Goal: Task Accomplishment & Management: Use online tool/utility

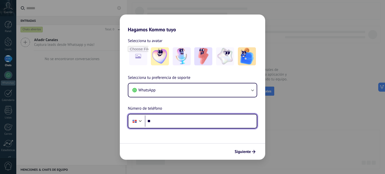
click at [195, 124] on input "**" at bounding box center [201, 122] width 112 height 12
type input "**********"
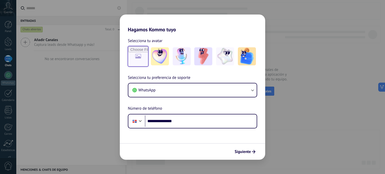
click at [139, 60] on input "file" at bounding box center [138, 57] width 20 height 20
type input "**********"
click at [136, 54] on img at bounding box center [138, 56] width 18 height 18
click at [140, 56] on img at bounding box center [138, 56] width 18 height 18
click at [134, 56] on img at bounding box center [138, 56] width 18 height 18
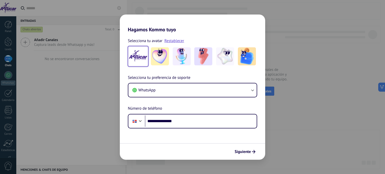
click at [134, 56] on img at bounding box center [138, 56] width 18 height 18
click at [174, 41] on link "Restablecer" at bounding box center [174, 40] width 20 height 5
click at [134, 48] on input "file" at bounding box center [138, 57] width 20 height 20
type input "**********"
click at [244, 153] on span "Siguiente" at bounding box center [243, 152] width 16 height 4
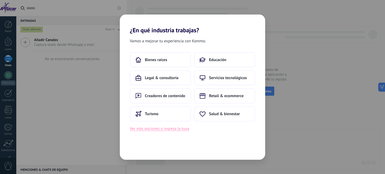
click at [172, 129] on button "Ver más opciones o ingresa la tuya" at bounding box center [159, 129] width 59 height 7
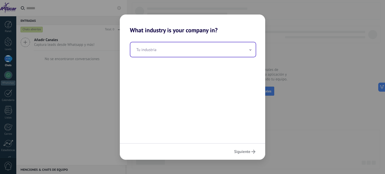
click at [167, 54] on input "text" at bounding box center [192, 49] width 125 height 15
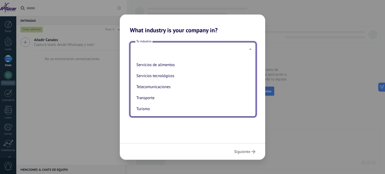
scroll to position [136, 0]
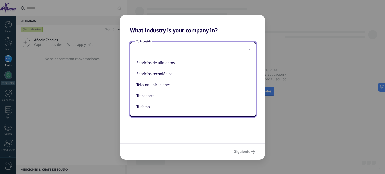
click at [162, 127] on div "Tu industria Automotriz Bienes raíces Creadores de contenido Educación Finanzas…" at bounding box center [192, 88] width 145 height 109
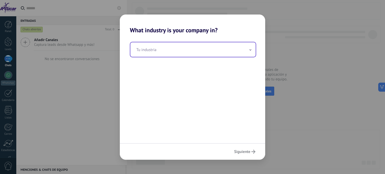
click at [188, 45] on input "text" at bounding box center [192, 49] width 125 height 15
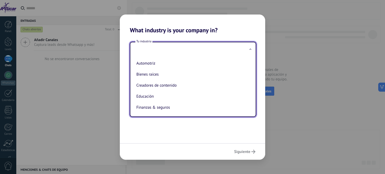
type input "*"
click at [133, 95] on ul "Automotriz Bienes raíces Creadores de contenido Educación Finanzas & seguros Go…" at bounding box center [190, 87] width 121 height 60
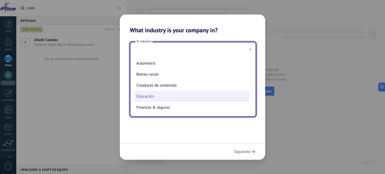
click at [136, 98] on li "Educación" at bounding box center [191, 96] width 115 height 11
type input "*********"
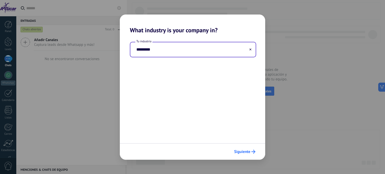
click at [247, 150] on span "Siguiente" at bounding box center [242, 152] width 16 height 4
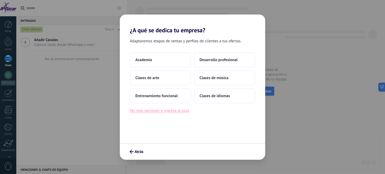
click at [167, 111] on button "Ver más opciones o ingresa la tuya" at bounding box center [159, 110] width 59 height 7
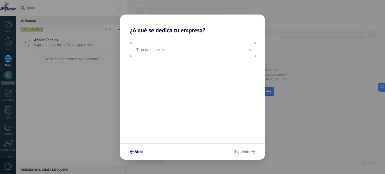
click at [153, 50] on input "text" at bounding box center [192, 49] width 125 height 15
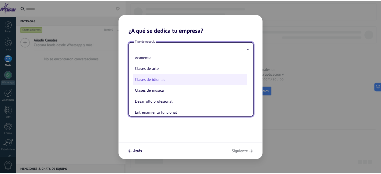
scroll to position [0, 0]
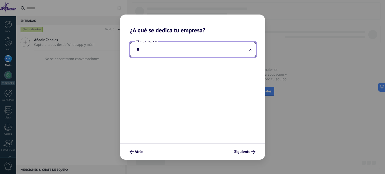
click at [201, 48] on input "**" at bounding box center [192, 49] width 125 height 15
click at [252, 49] on input "**" at bounding box center [192, 49] width 125 height 15
type input "**"
click at [251, 48] on button at bounding box center [250, 49] width 3 height 5
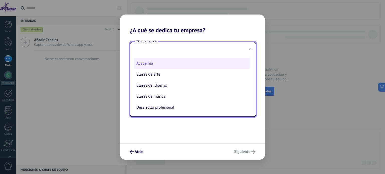
click at [172, 62] on li "Academia" at bounding box center [191, 63] width 115 height 11
type input "********"
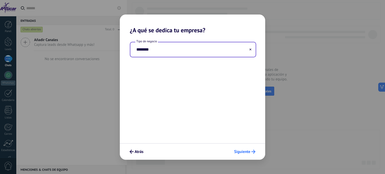
click at [248, 150] on span "Siguiente" at bounding box center [242, 152] width 16 height 4
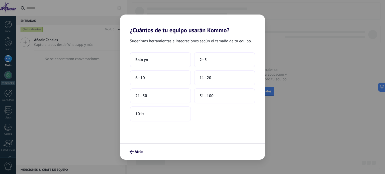
click at [141, 51] on div "Sugerimos herramientas e integraciones según el tamaño de tu equipo. Solo yo 2–…" at bounding box center [192, 88] width 145 height 109
click at [142, 59] on span "Solo yo" at bounding box center [141, 59] width 13 height 5
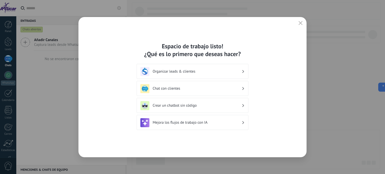
click at [243, 71] on icon at bounding box center [243, 71] width 2 height 3
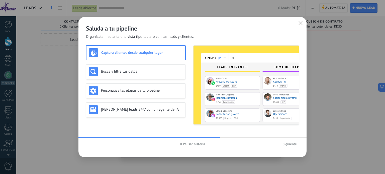
click at [297, 144] on button "Siguiente" at bounding box center [289, 144] width 19 height 8
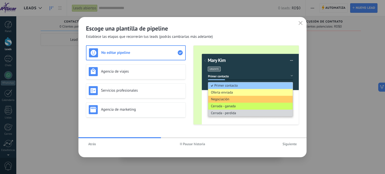
click at [292, 143] on span "Siguiente" at bounding box center [289, 144] width 14 height 4
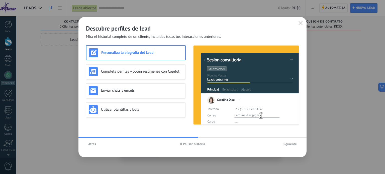
click at [292, 143] on span "Siguiente" at bounding box center [289, 144] width 14 height 4
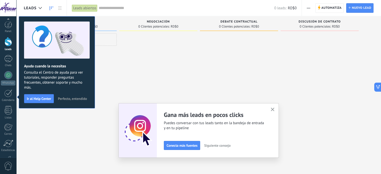
scroll to position [34, 0]
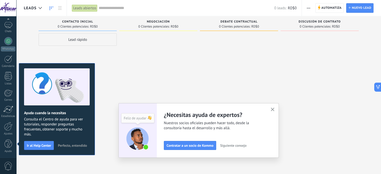
click at [275, 109] on icon "button" at bounding box center [273, 110] width 4 height 4
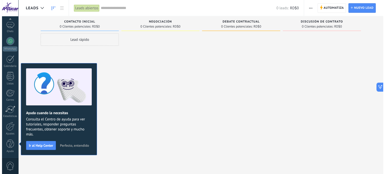
scroll to position [0, 0]
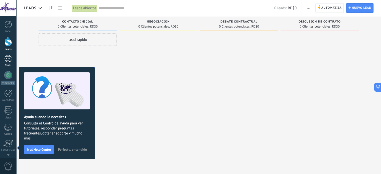
click at [11, 58] on div at bounding box center [8, 58] width 8 height 7
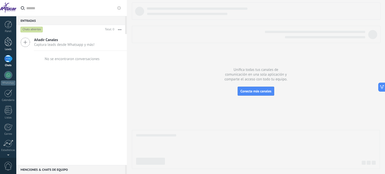
click at [10, 45] on div at bounding box center [9, 41] width 8 height 9
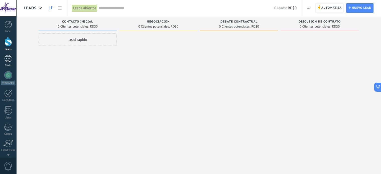
click at [9, 59] on div at bounding box center [8, 58] width 8 height 7
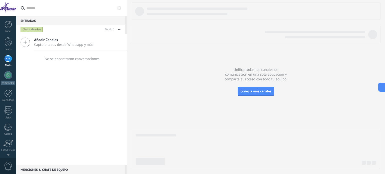
click at [30, 44] on icon at bounding box center [26, 43] width 10 height 10
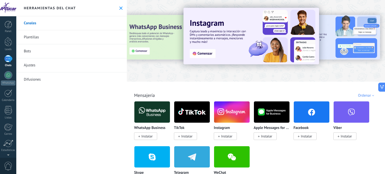
click at [30, 52] on link "Bots" at bounding box center [71, 51] width 110 height 14
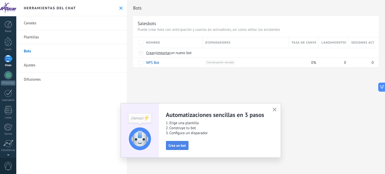
click at [186, 146] on button "Crea un bot" at bounding box center [177, 145] width 23 height 9
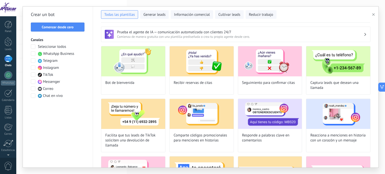
click at [32, 55] on span at bounding box center [33, 53] width 5 height 5
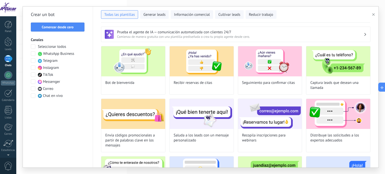
click at [32, 68] on span at bounding box center [33, 67] width 5 height 5
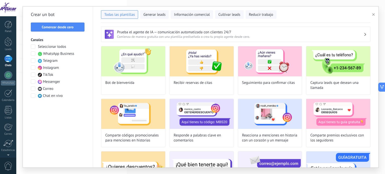
click at [205, 10] on div "Todas las plantillas Generar leads Información comercial Cultivar leads Reducir…" at bounding box center [235, 13] width 269 height 11
click at [205, 13] on span "Información comercial" at bounding box center [192, 14] width 36 height 5
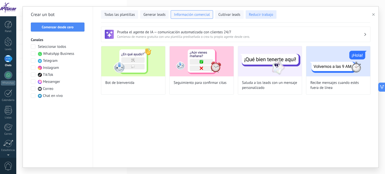
drag, startPoint x: 123, startPoint y: 15, endPoint x: 271, endPoint y: 12, distance: 148.1
click at [259, 13] on div "Todas las plantillas Generar leads Información comercial Cultivar leads Reducir…" at bounding box center [235, 13] width 269 height 11
click at [270, 13] on span "Reducir trabajo" at bounding box center [261, 14] width 24 height 5
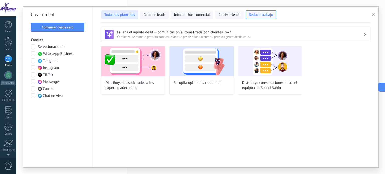
click at [107, 15] on span "Todas las plantillas" at bounding box center [119, 14] width 31 height 5
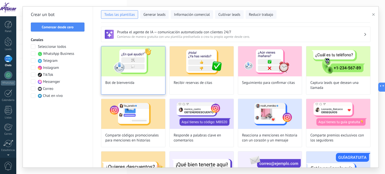
click at [133, 68] on img at bounding box center [133, 61] width 64 height 30
type input "**********"
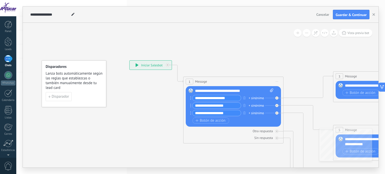
click at [249, 99] on div "+ sinónimo" at bounding box center [256, 98] width 15 height 5
click at [245, 89] on div "**********" at bounding box center [234, 90] width 79 height 5
click at [218, 97] on input "**********" at bounding box center [216, 98] width 48 height 6
click at [358, 90] on button "Botón de acción" at bounding box center [360, 93] width 37 height 6
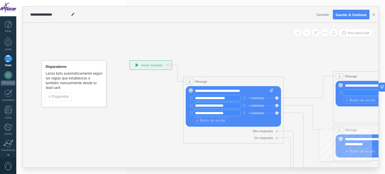
click at [352, 86] on div "**********" at bounding box center [384, 85] width 79 height 5
drag, startPoint x: 193, startPoint y: 171, endPoint x: 306, endPoint y: 172, distance: 113.0
click at [306, 172] on div "**********" at bounding box center [200, 87] width 369 height 174
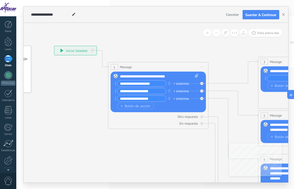
drag, startPoint x: 135, startPoint y: 93, endPoint x: 43, endPoint y: 73, distance: 93.8
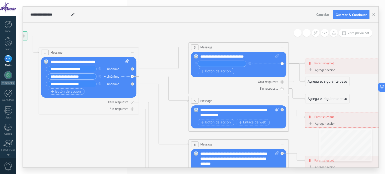
drag, startPoint x: 167, startPoint y: 148, endPoint x: 116, endPoint y: 142, distance: 51.7
click at [116, 142] on icon at bounding box center [249, 156] width 781 height 501
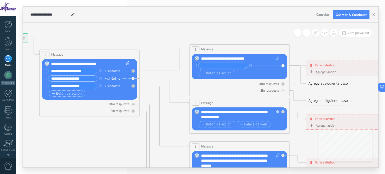
click at [318, 73] on div "Agregar acción" at bounding box center [322, 72] width 28 height 4
click at [318, 73] on button "Conversación marcada como cerrada" at bounding box center [337, 72] width 63 height 9
click at [269, 34] on icon at bounding box center [250, 158] width 781 height 501
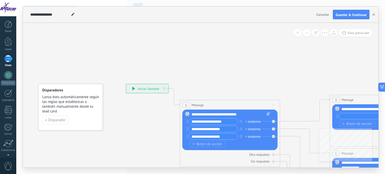
drag, startPoint x: 168, startPoint y: 135, endPoint x: 309, endPoint y: 186, distance: 149.2
click at [309, 174] on html ".abccls-1,.abccls-2{fill-rule:evenodd}.abccls-2{fill:#fff} .abfcls-1{fill:none}…" at bounding box center [192, 87] width 385 height 174
click at [10, 96] on div at bounding box center [8, 93] width 8 height 8
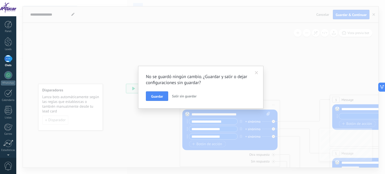
click at [181, 96] on span "Salir sin guardar" at bounding box center [184, 96] width 25 height 5
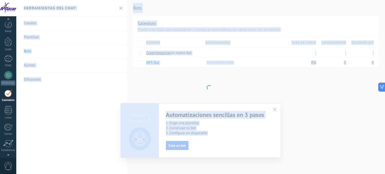
scroll to position [14, 0]
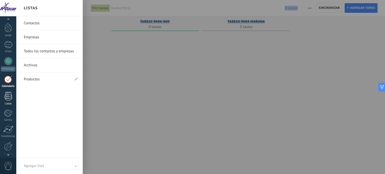
click at [4, 95] on link "Listas" at bounding box center [8, 99] width 16 height 14
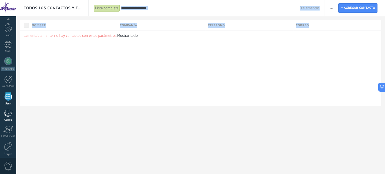
click at [7, 114] on div at bounding box center [8, 113] width 8 height 8
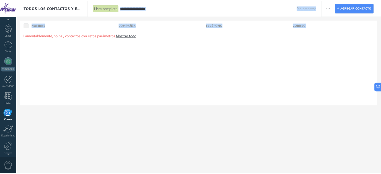
scroll to position [34, 0]
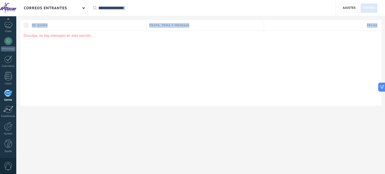
click at [117, 67] on div "Disculpa, no hay mensajes en esta sección.." at bounding box center [200, 68] width 361 height 75
click at [83, 6] on div "correos entrantes" at bounding box center [51, 8] width 71 height 16
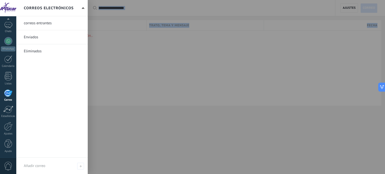
click at [80, 7] on div "Correos electrónicos" at bounding box center [51, 8] width 71 height 16
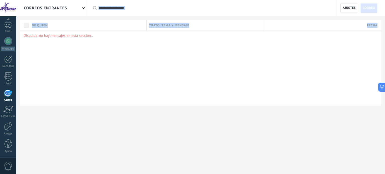
click at [69, 9] on div "correos entrantes" at bounding box center [51, 8] width 71 height 16
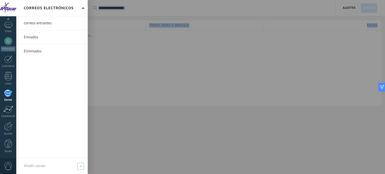
click at [42, 169] on div "Añadir correo" at bounding box center [51, 166] width 71 height 16
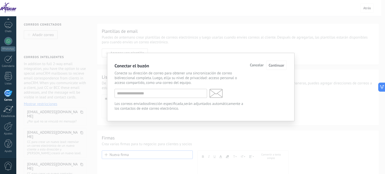
click at [64, 101] on div "Conectar el buzón Cancelar Continuar Conecte su dirección de correo para obtene…" at bounding box center [200, 87] width 369 height 174
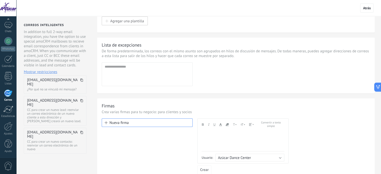
scroll to position [73, 0]
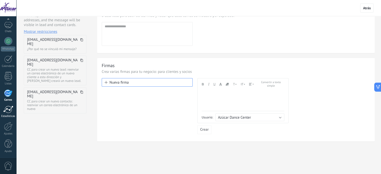
click at [10, 113] on div at bounding box center [8, 110] width 10 height 8
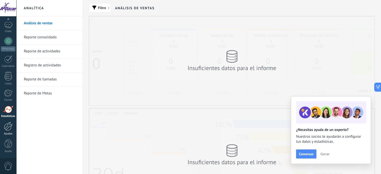
click at [8, 126] on div at bounding box center [8, 126] width 9 height 9
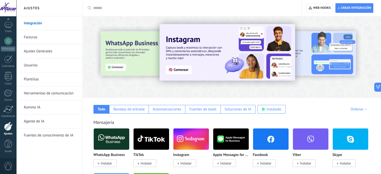
click at [50, 43] on link "Facturas" at bounding box center [51, 37] width 54 height 14
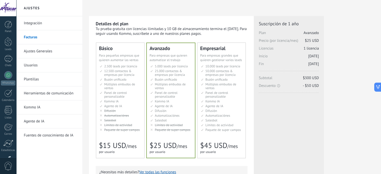
click at [31, 57] on link "Ajustes Generales" at bounding box center [51, 51] width 54 height 14
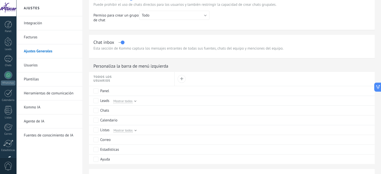
scroll to position [200, 0]
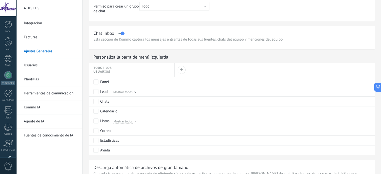
click at [128, 40] on p "Esta sección de Kommo captura los mensajes entrantes de todas sus fuentes, chat…" at bounding box center [231, 39] width 277 height 5
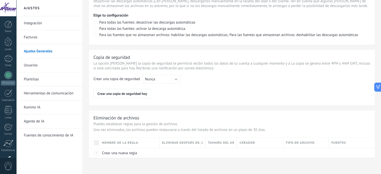
scroll to position [379, 0]
click at [35, 78] on link "Plantillas" at bounding box center [51, 79] width 54 height 14
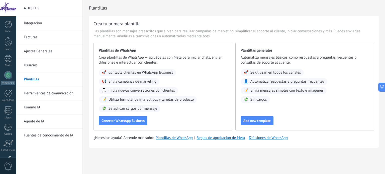
click at [46, 107] on link "Kommo IA" at bounding box center [51, 107] width 54 height 14
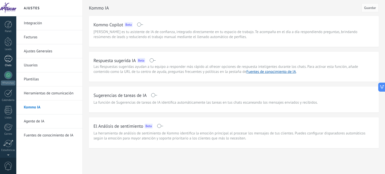
click at [9, 57] on div at bounding box center [8, 58] width 8 height 7
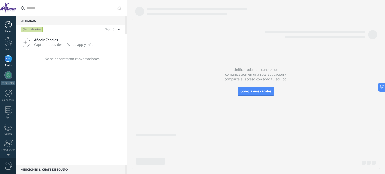
click at [5, 24] on div at bounding box center [9, 25] width 8 height 8
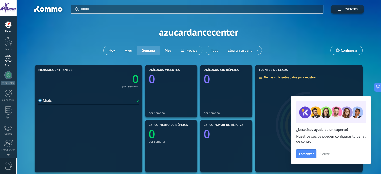
click at [9, 59] on div at bounding box center [8, 58] width 8 height 7
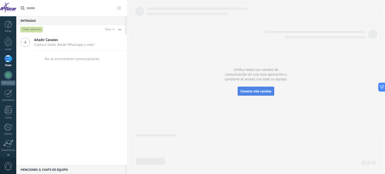
click at [260, 92] on span "Conecta más canales" at bounding box center [255, 91] width 31 height 5
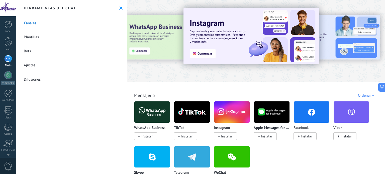
click at [54, 55] on link "Bots" at bounding box center [71, 51] width 110 height 14
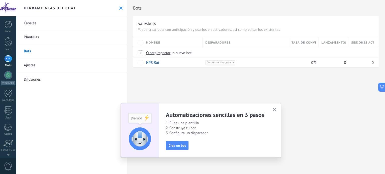
click at [49, 39] on link "Plantillas" at bounding box center [71, 37] width 110 height 14
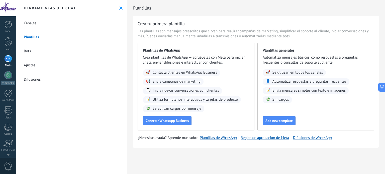
click at [52, 50] on link "Bots" at bounding box center [71, 51] width 110 height 14
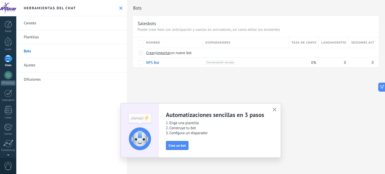
click at [49, 70] on link "Ajustes" at bounding box center [71, 65] width 110 height 14
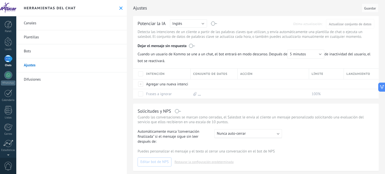
click at [45, 76] on link "Difusiones" at bounding box center [71, 79] width 110 height 14
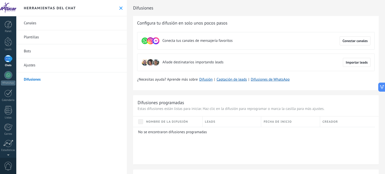
click at [45, 52] on link "Bots" at bounding box center [71, 51] width 110 height 14
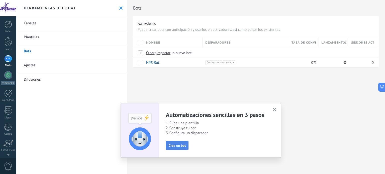
click at [174, 141] on button "Crea un bot" at bounding box center [177, 145] width 23 height 9
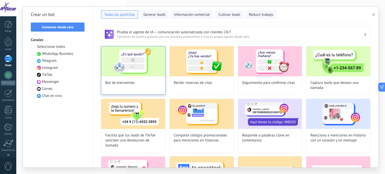
click at [131, 66] on img at bounding box center [133, 61] width 64 height 30
type input "**********"
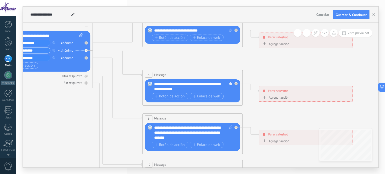
drag, startPoint x: 243, startPoint y: 158, endPoint x: 77, endPoint y: 102, distance: 174.4
click at [77, 102] on icon at bounding box center [203, 130] width 781 height 501
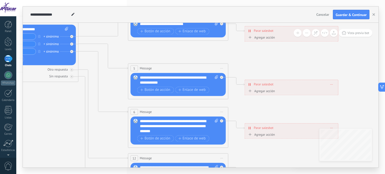
click at [260, 85] on span "Parar salesbot" at bounding box center [264, 84] width 20 height 5
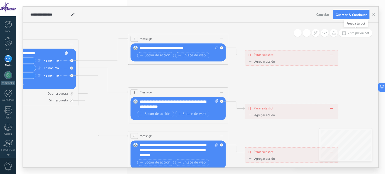
click at [348, 33] on span "Vista previa bot" at bounding box center [358, 33] width 22 height 4
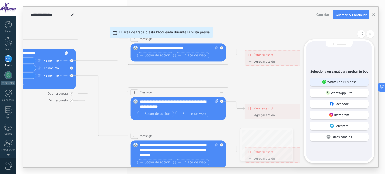
click at [332, 82] on p "WhatsApp Business" at bounding box center [341, 82] width 29 height 5
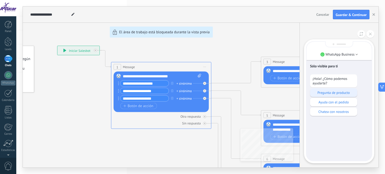
click at [323, 93] on p "Pregunta de producto" at bounding box center [333, 92] width 42 height 5
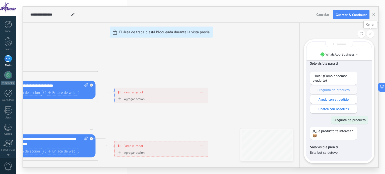
click at [372, 33] on button at bounding box center [370, 34] width 8 height 8
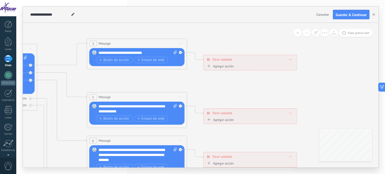
drag, startPoint x: 166, startPoint y: 121, endPoint x: 255, endPoint y: 89, distance: 94.7
click at [255, 89] on icon at bounding box center [148, 152] width 781 height 501
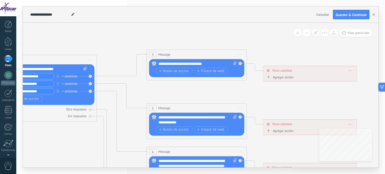
drag, startPoint x: 112, startPoint y: 71, endPoint x: 189, endPoint y: 85, distance: 78.6
click at [189, 85] on icon at bounding box center [208, 163] width 781 height 501
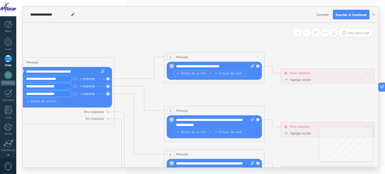
click at [180, 75] on span "Botón de acción" at bounding box center [191, 74] width 30 height 4
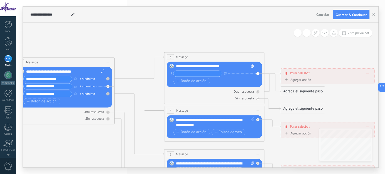
click at [368, 74] on span at bounding box center [368, 73] width 2 height 3
click at [316, 61] on icon at bounding box center [225, 166] width 781 height 501
click at [179, 74] on input "text" at bounding box center [197, 74] width 48 height 6
click at [39, 78] on input "**********" at bounding box center [48, 79] width 48 height 6
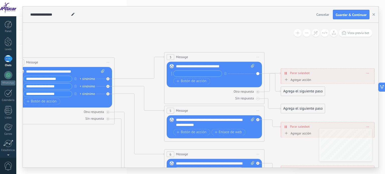
click at [39, 78] on input "**********" at bounding box center [48, 79] width 48 height 6
type input "**********"
click at [72, 59] on div "1 Message ******* (a): Todos los contactos - canales seleccionados Todos los co…" at bounding box center [65, 62] width 100 height 9
click at [84, 79] on div "+ sinónimo" at bounding box center [87, 78] width 15 height 5
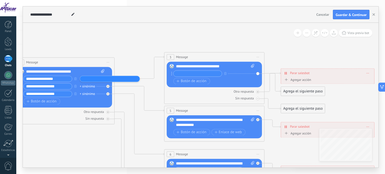
click at [88, 51] on icon at bounding box center [225, 166] width 781 height 501
click at [203, 65] on div "**********" at bounding box center [215, 66] width 79 height 5
click at [189, 74] on input "text" at bounding box center [197, 74] width 48 height 6
type input "**********"
